Goal: Download file/media

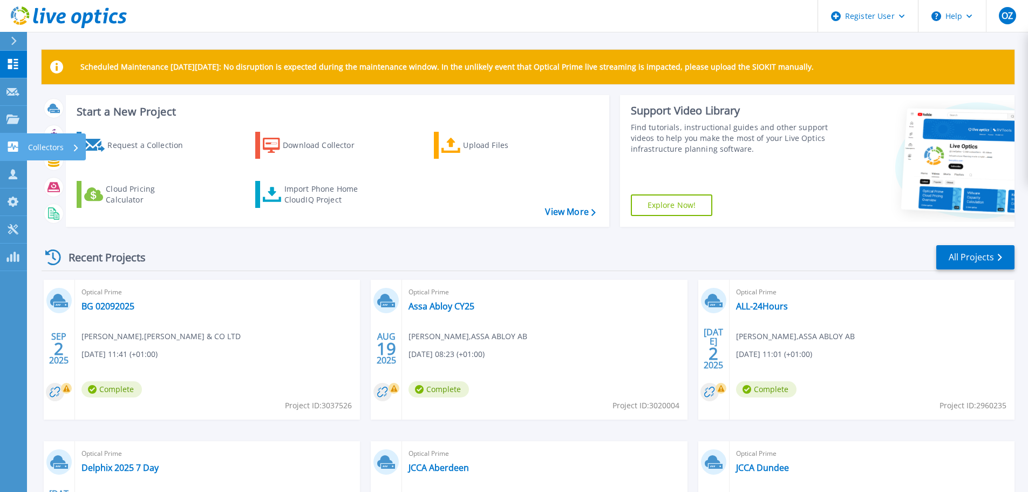
click at [11, 148] on icon at bounding box center [13, 146] width 10 height 10
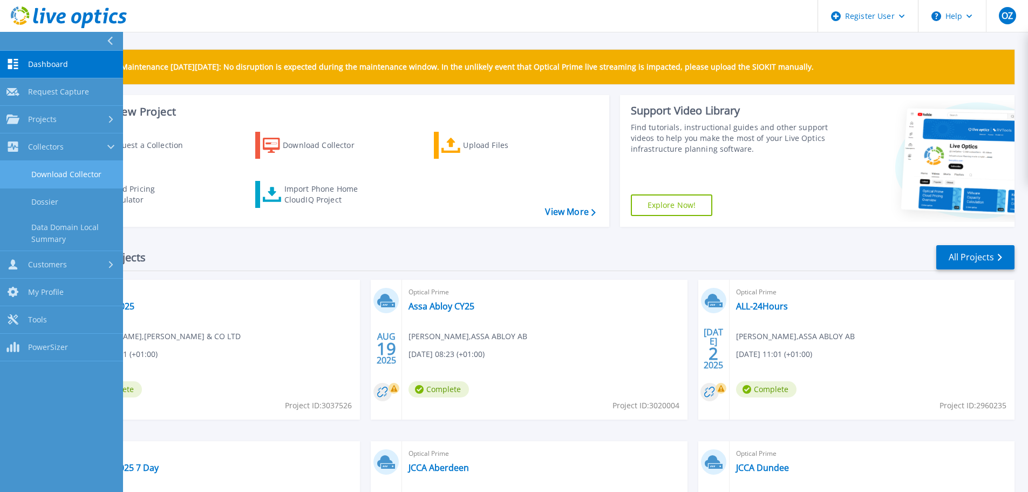
click at [77, 174] on link "Download Collector" at bounding box center [61, 175] width 123 height 28
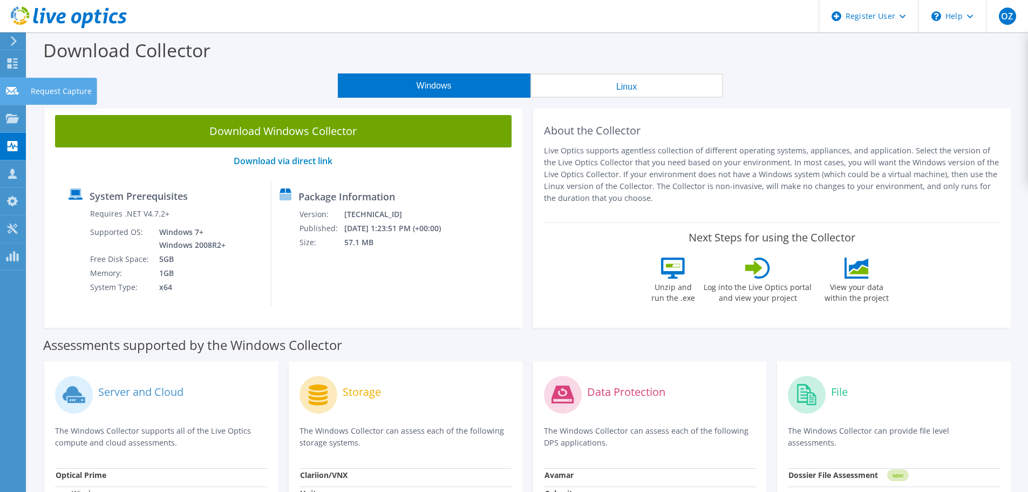
click at [9, 95] on icon at bounding box center [12, 91] width 13 height 10
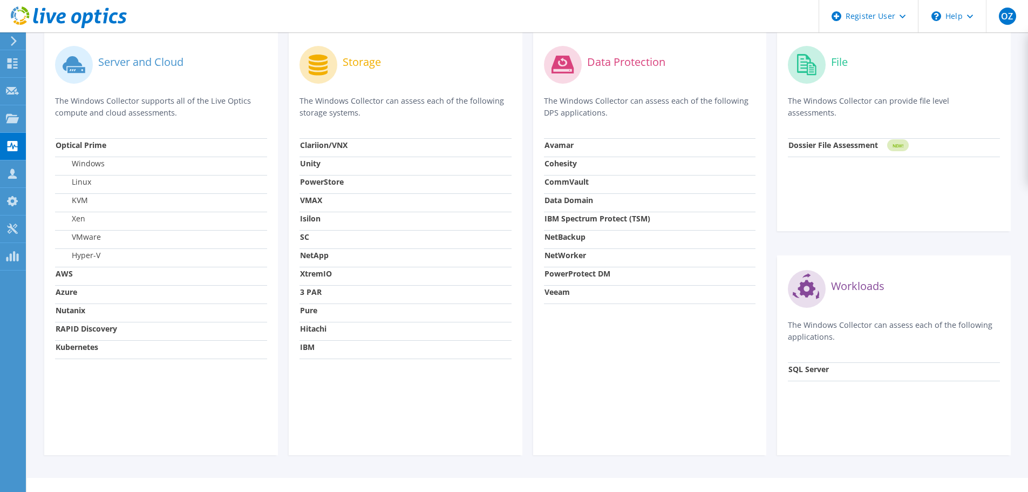
scroll to position [348, 0]
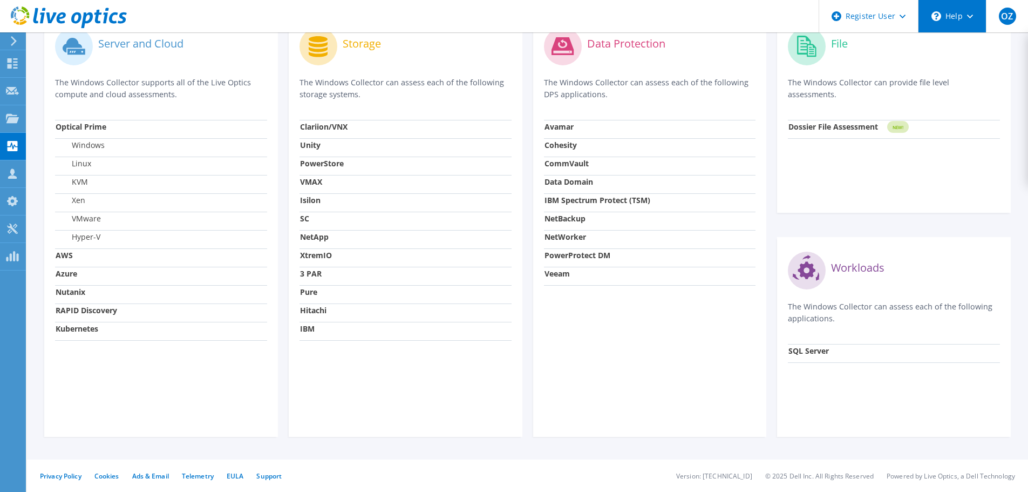
click at [946, 14] on div "\n Help" at bounding box center [952, 16] width 68 height 32
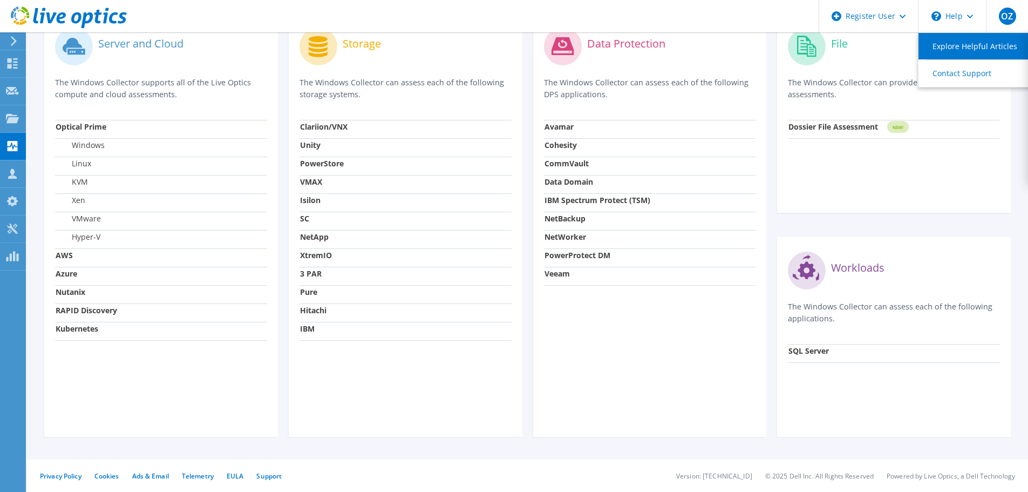
click at [963, 52] on link "Explore Helpful Articles" at bounding box center [979, 46] width 120 height 26
